Goal: Task Accomplishment & Management: Use online tool/utility

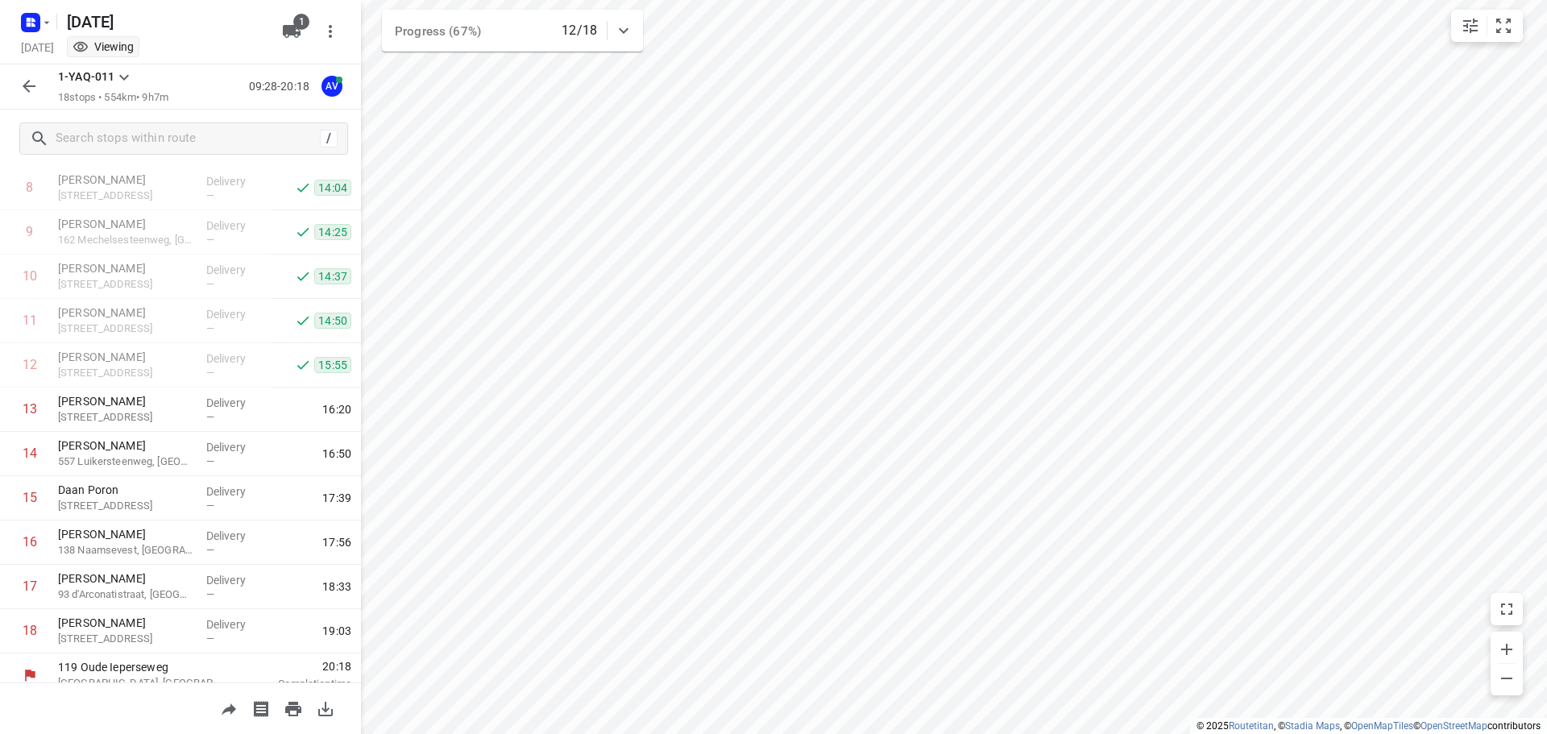
scroll to position [408, 0]
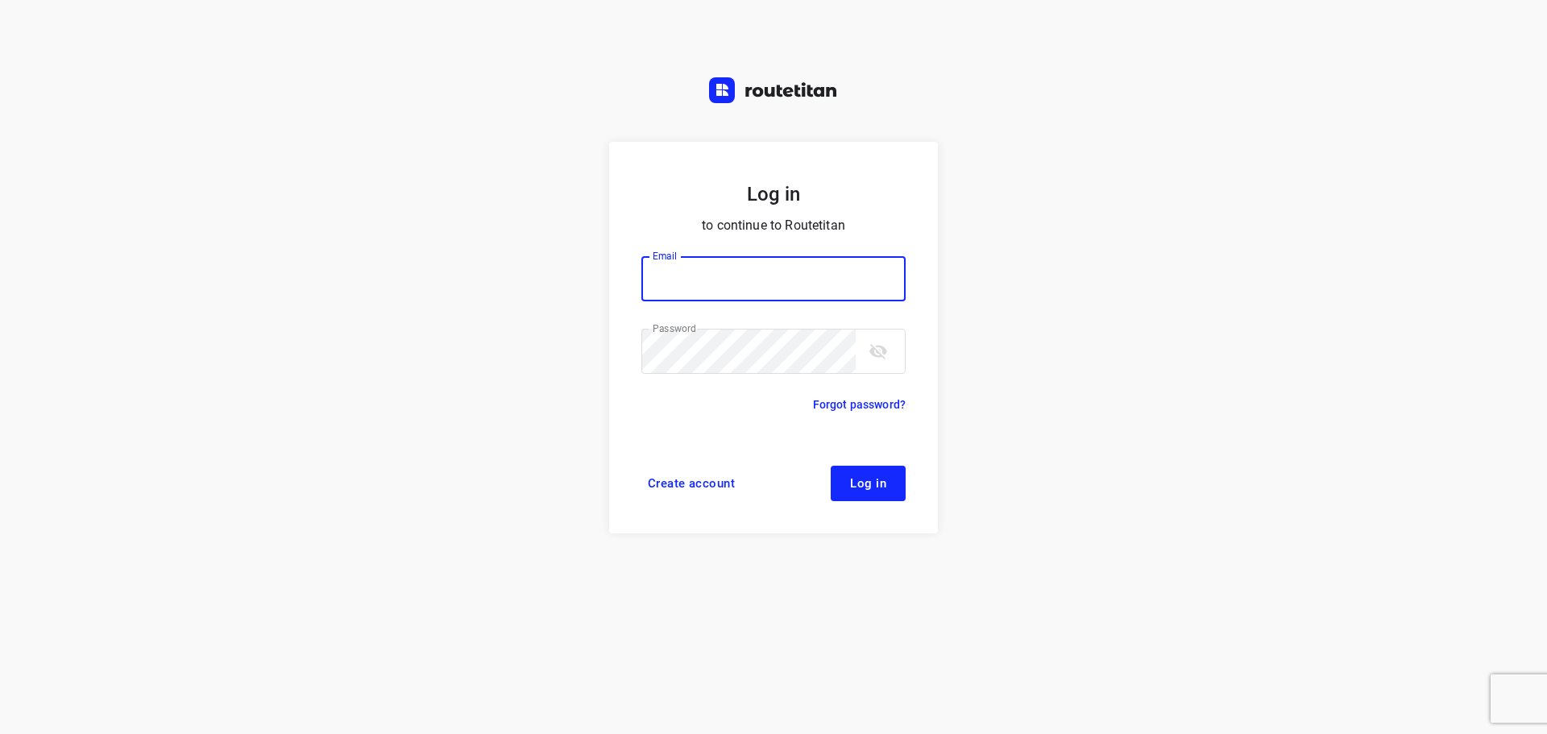
type input "[PERSON_NAME][EMAIL_ADDRESS][DOMAIN_NAME]"
click at [861, 486] on span "Log in" at bounding box center [868, 483] width 36 height 13
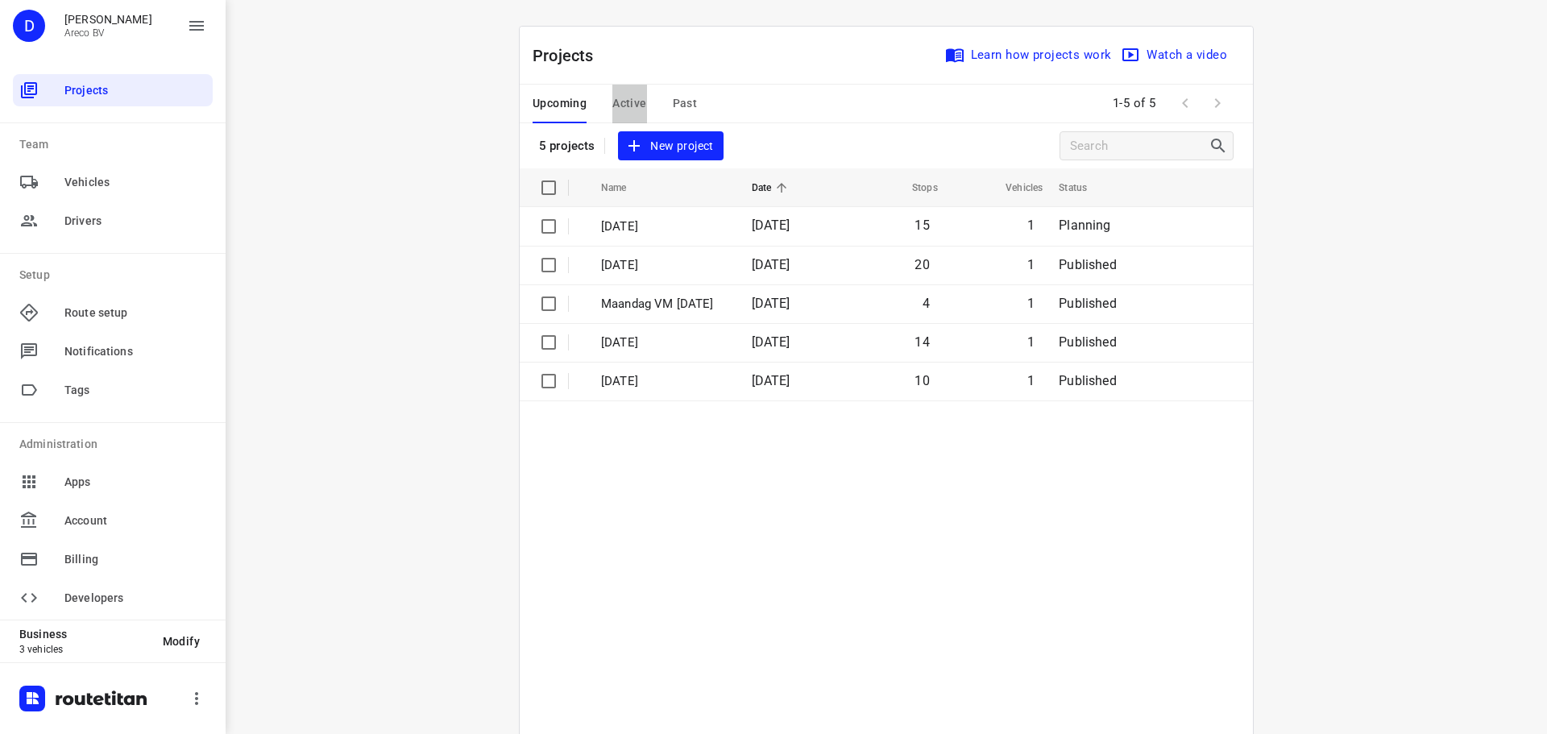
click at [637, 108] on span "Active" at bounding box center [629, 103] width 34 height 20
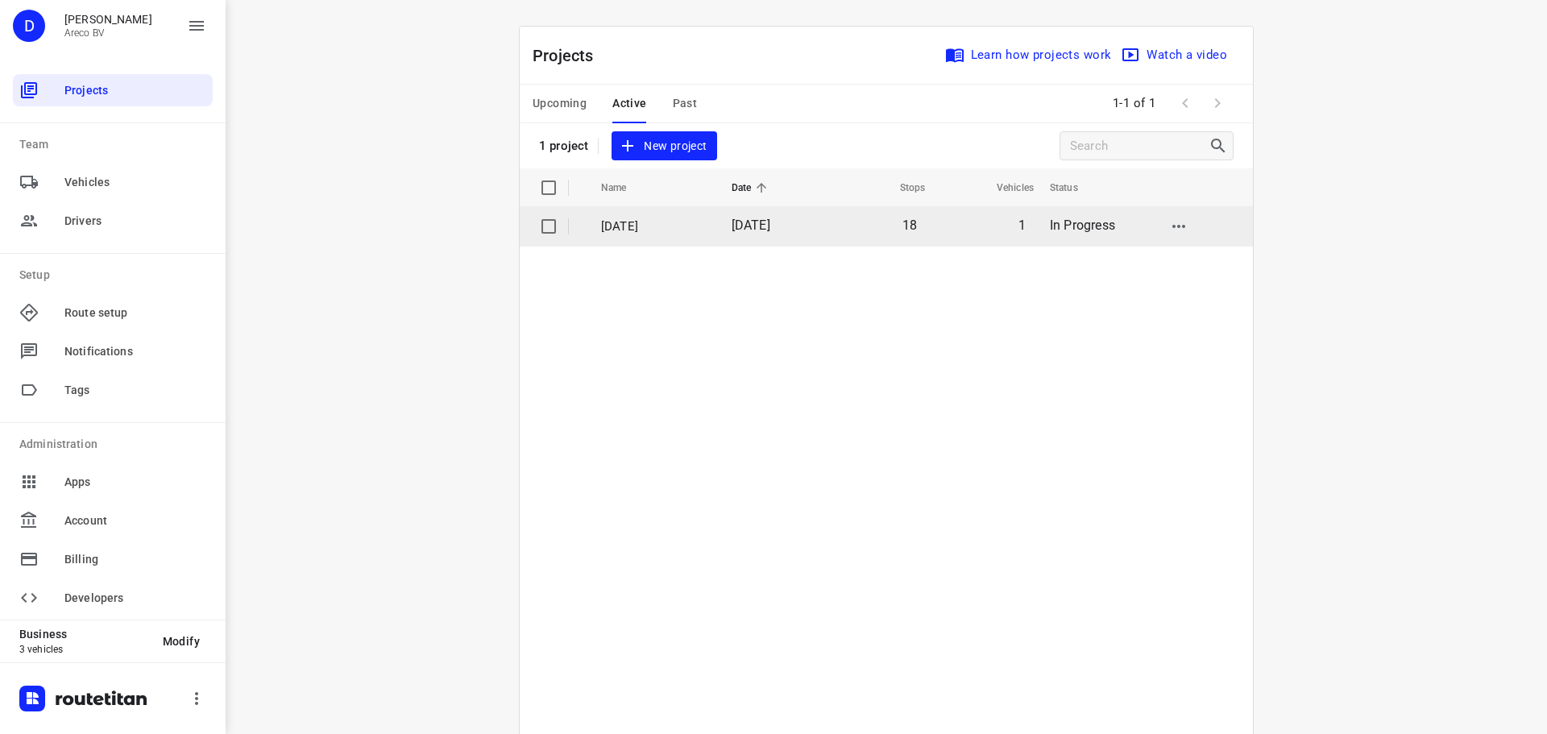
click at [637, 223] on p "Dinsdag 23 September" at bounding box center [654, 227] width 106 height 19
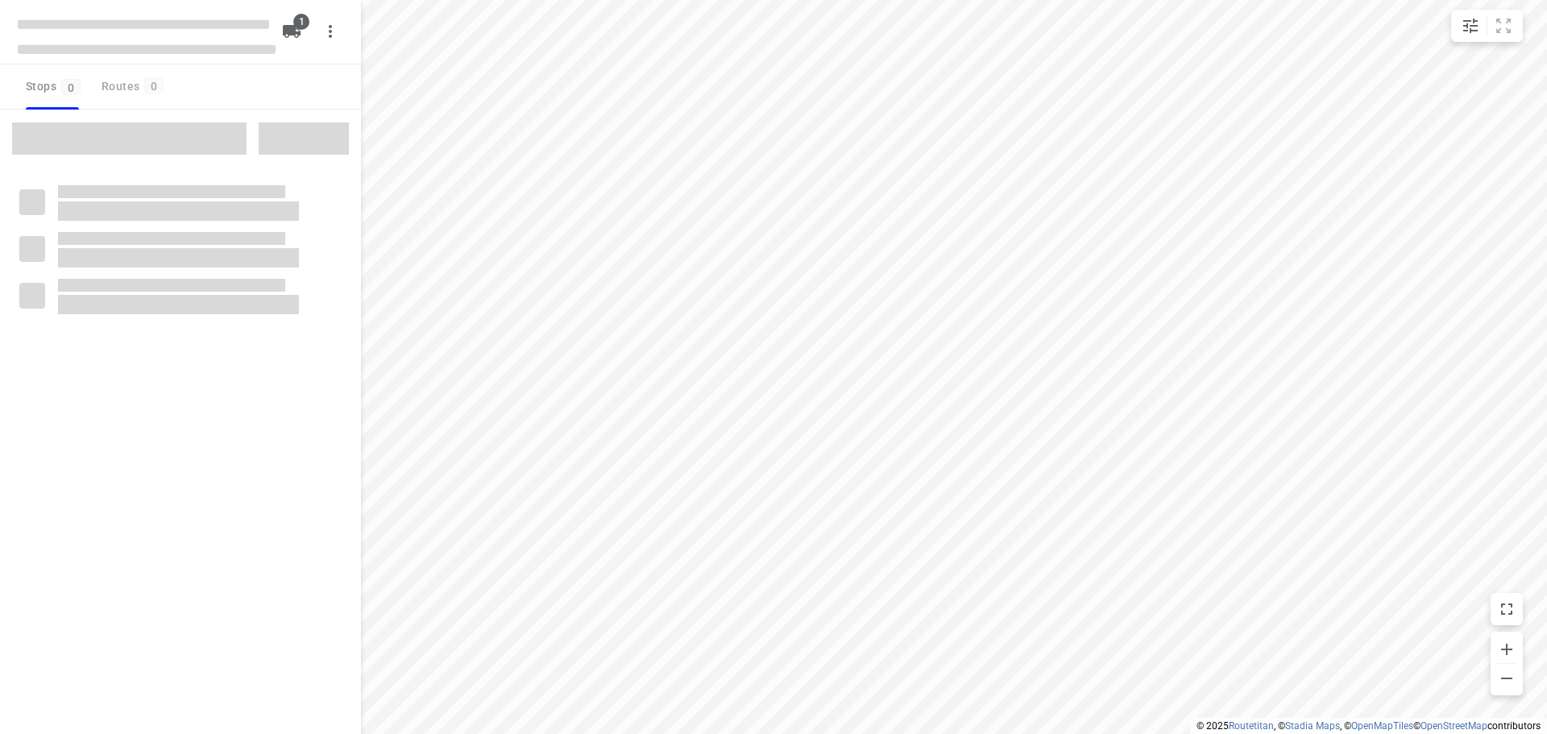
type input "distance"
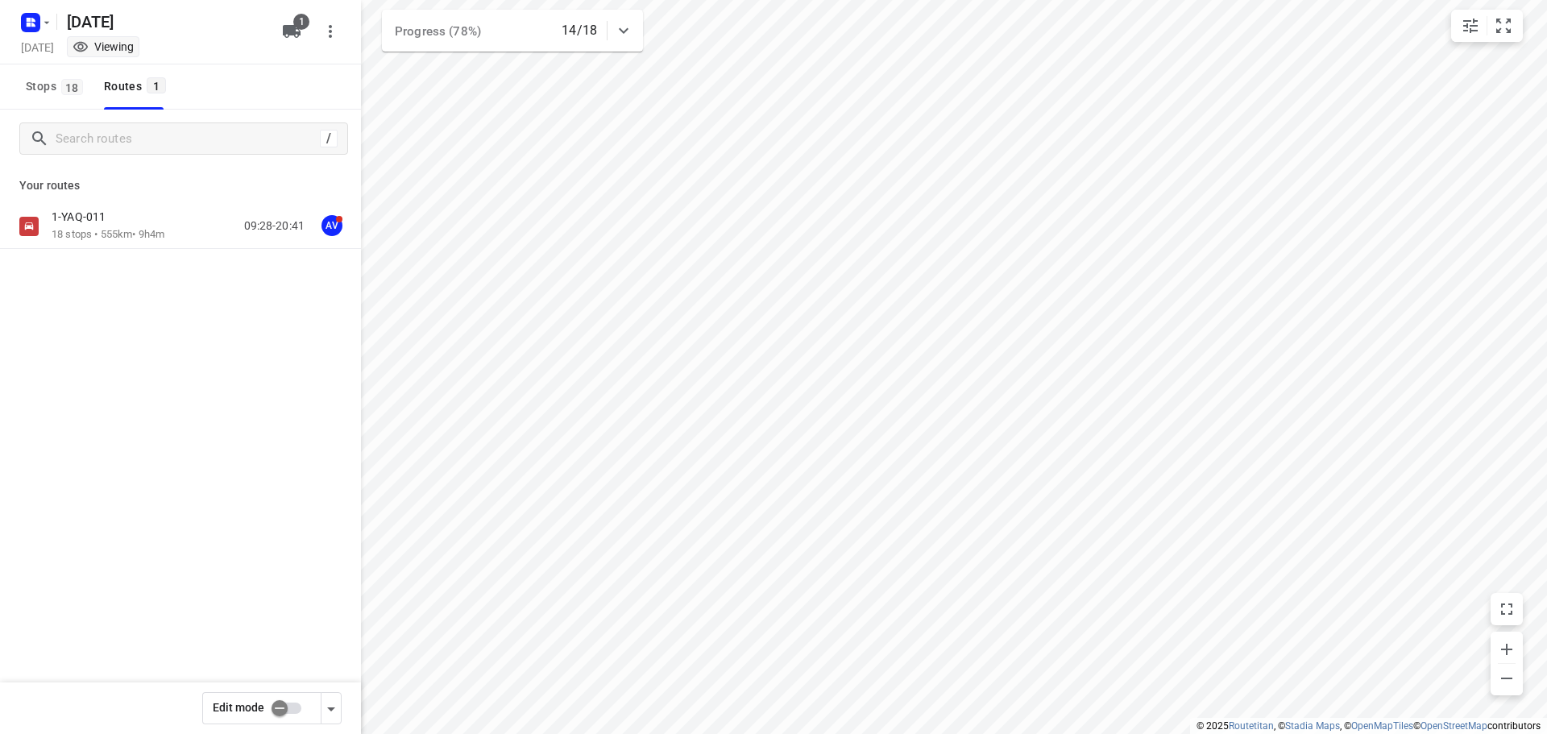
click at [124, 218] on div "1-YAQ-011" at bounding box center [108, 219] width 113 height 18
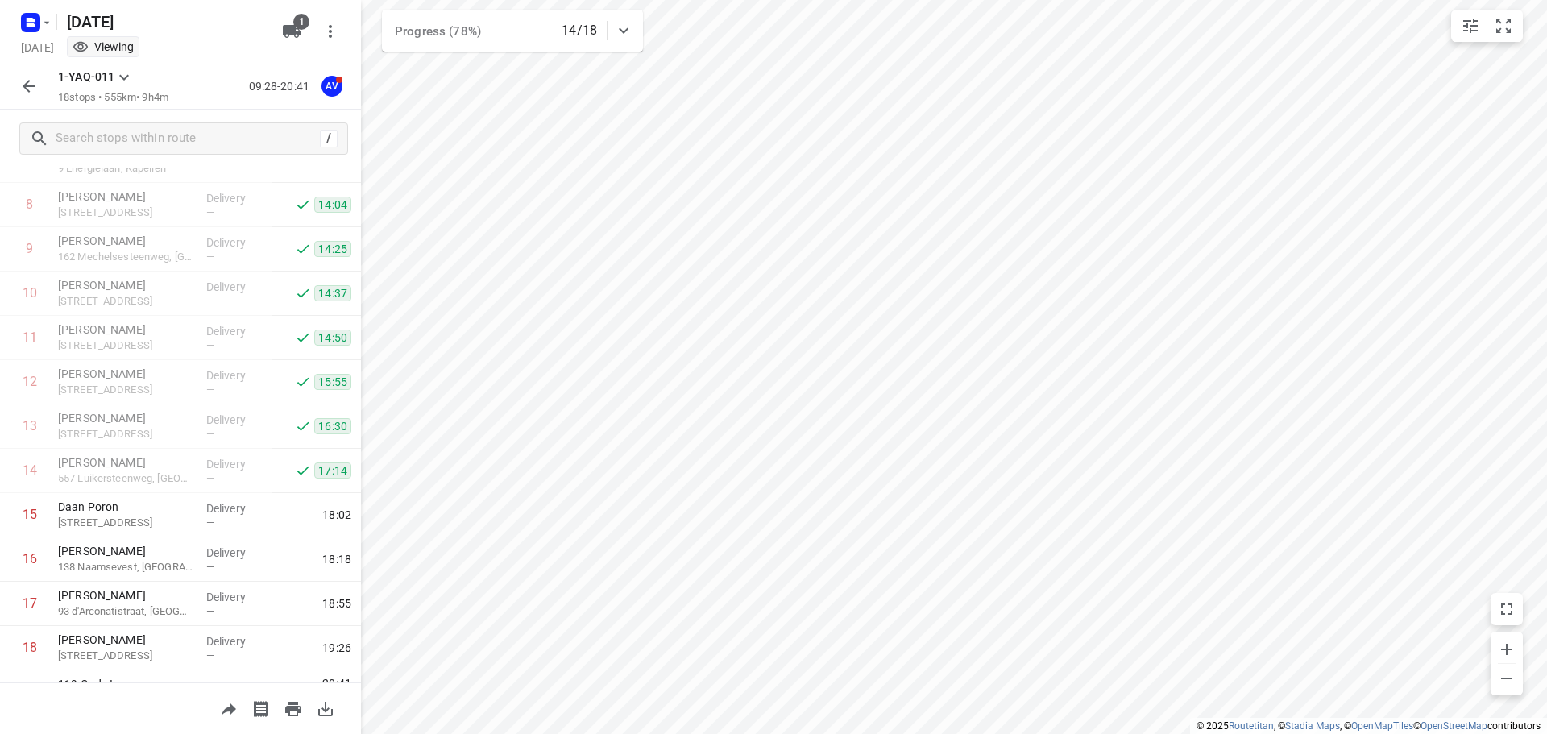
scroll to position [408, 0]
